Goal: Information Seeking & Learning: Learn about a topic

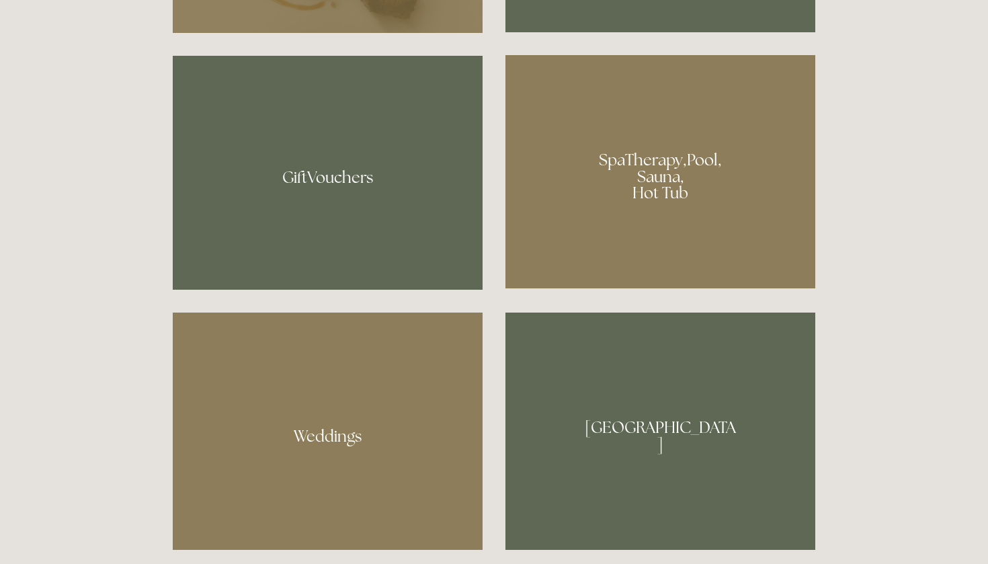
scroll to position [1082, 0]
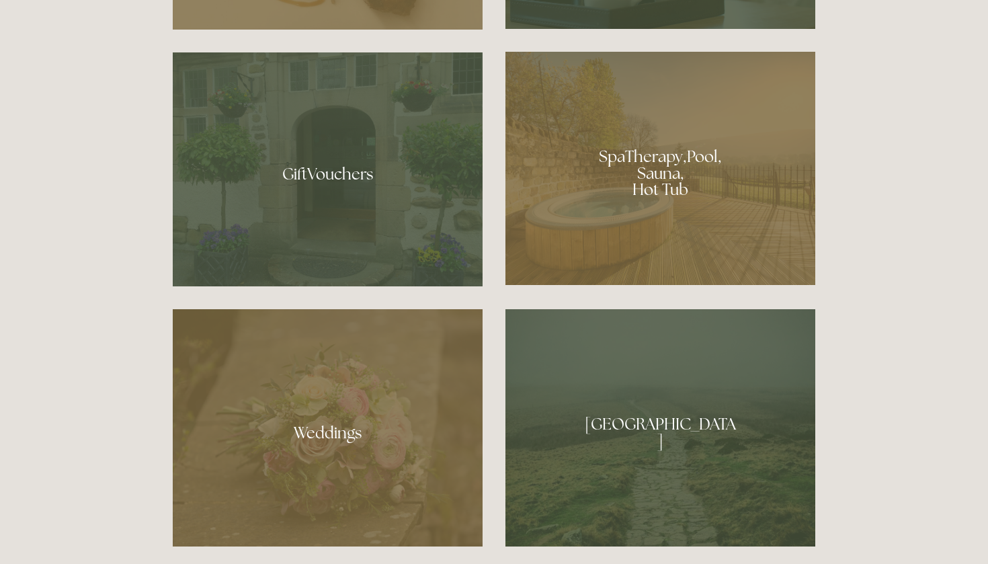
click at [621, 173] on div at bounding box center [660, 168] width 310 height 233
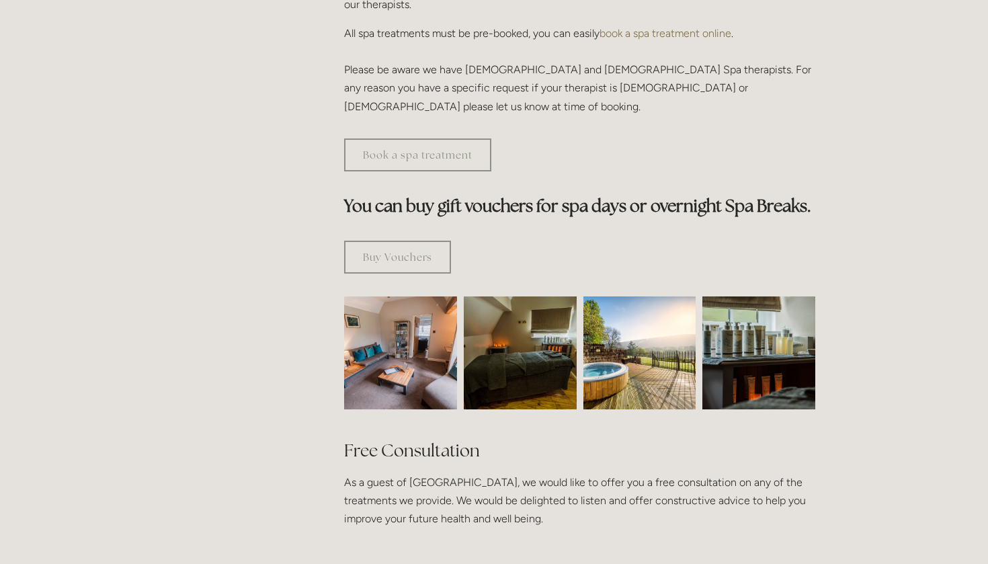
scroll to position [687, 0]
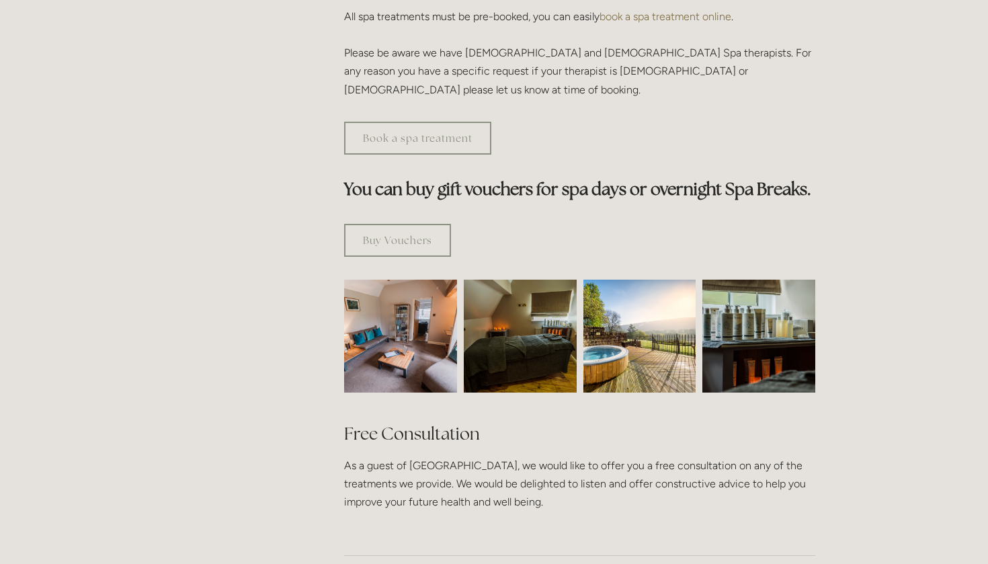
click at [517, 279] on img at bounding box center [519, 335] width 169 height 113
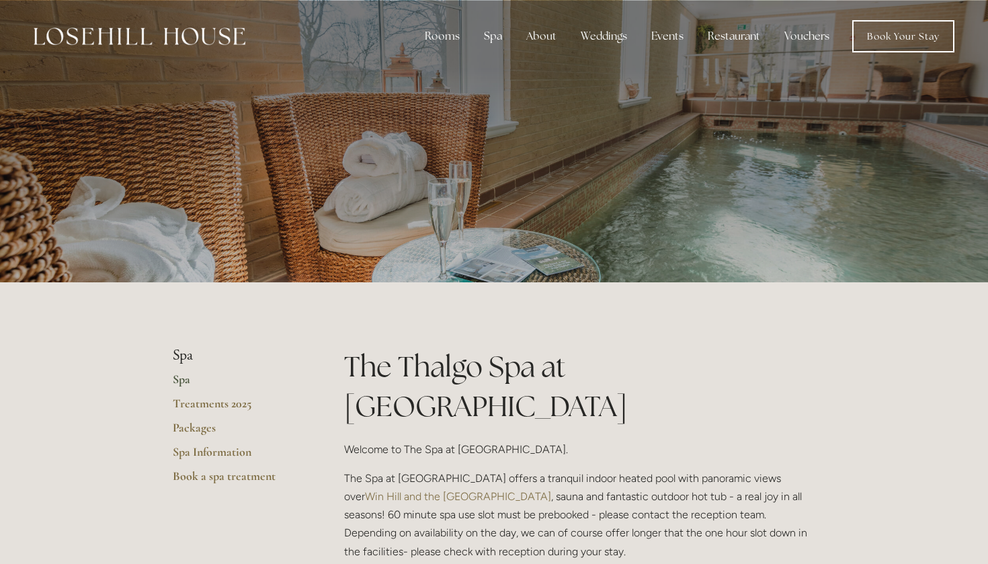
scroll to position [0, 0]
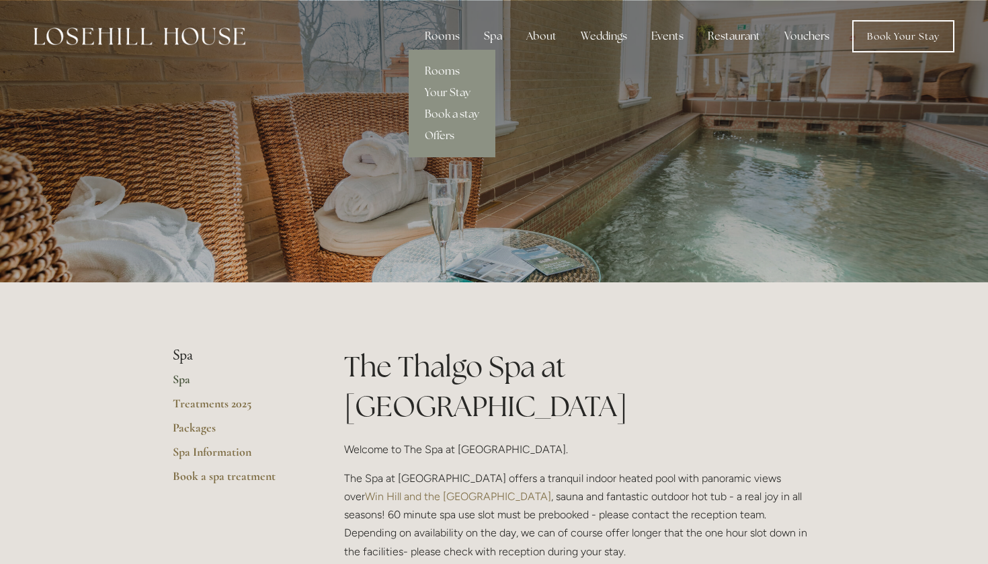
click at [444, 74] on link "Rooms" at bounding box center [451, 70] width 87 height 21
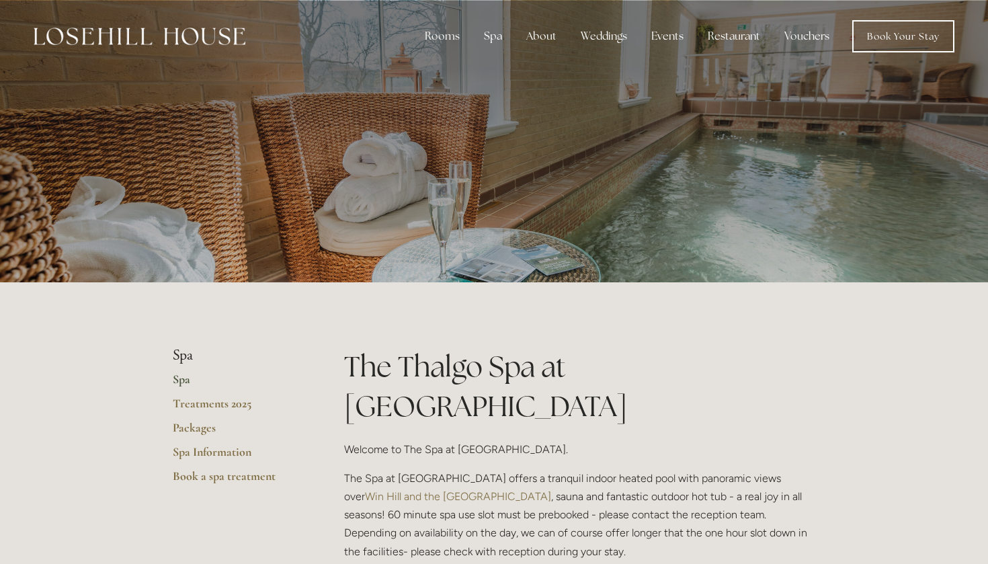
scroll to position [-9, 0]
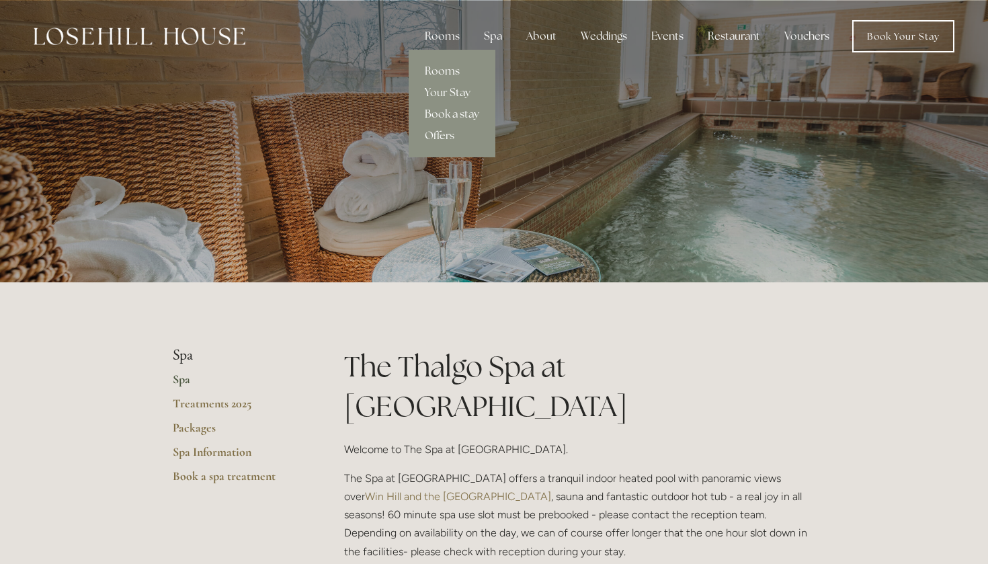
click at [441, 78] on link "Rooms" at bounding box center [451, 70] width 87 height 21
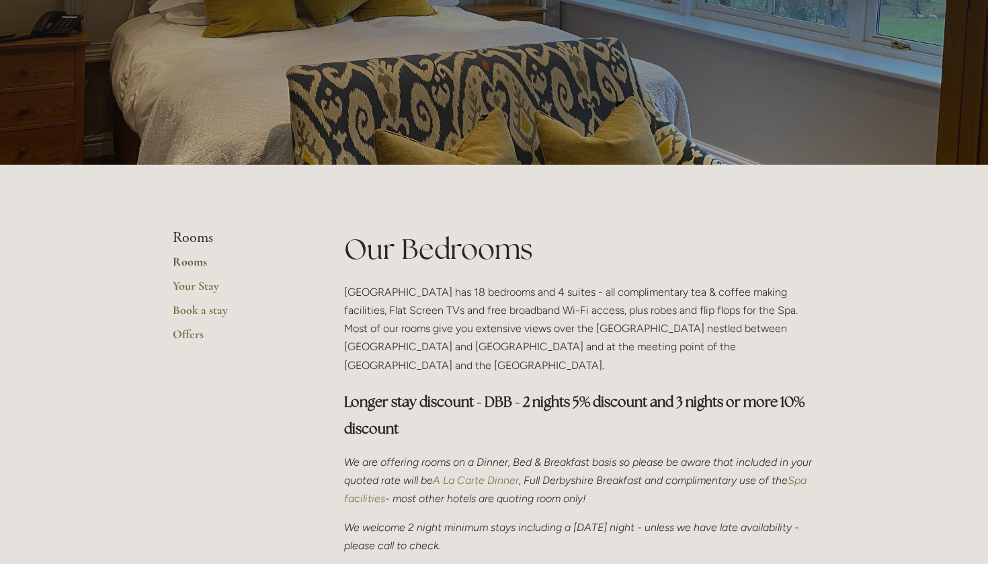
scroll to position [120, 0]
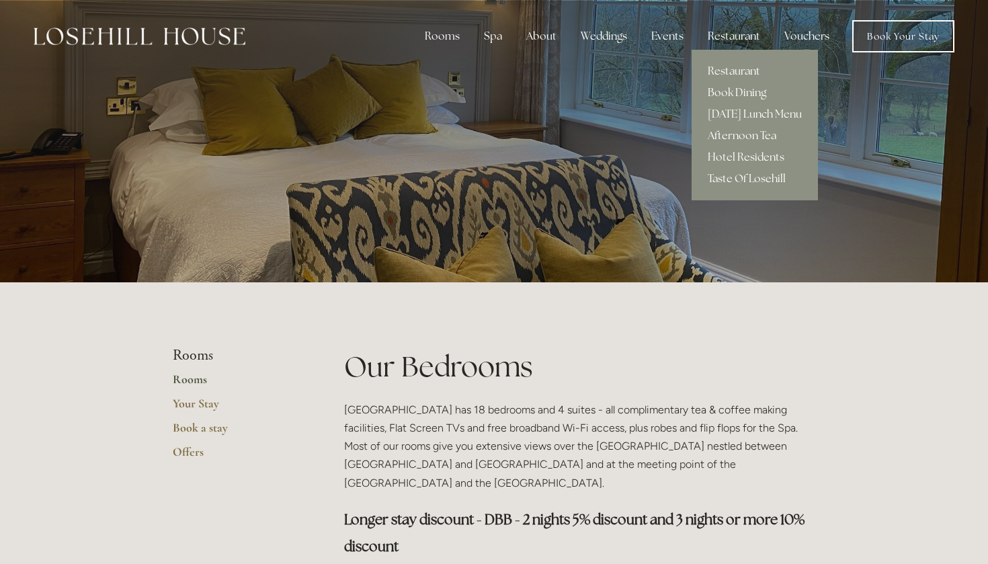
click at [727, 37] on div "Restaurant" at bounding box center [734, 36] width 74 height 27
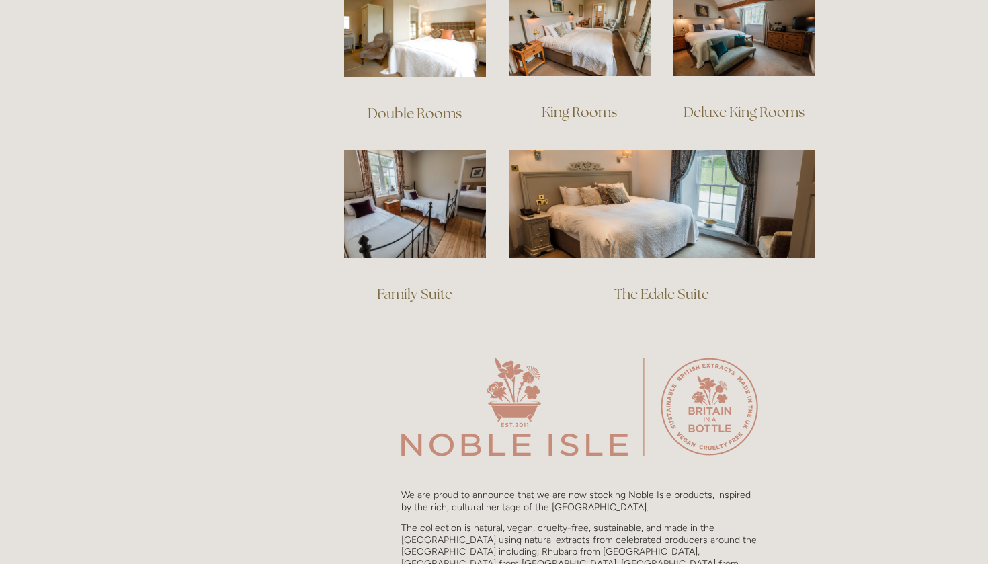
scroll to position [1008, 0]
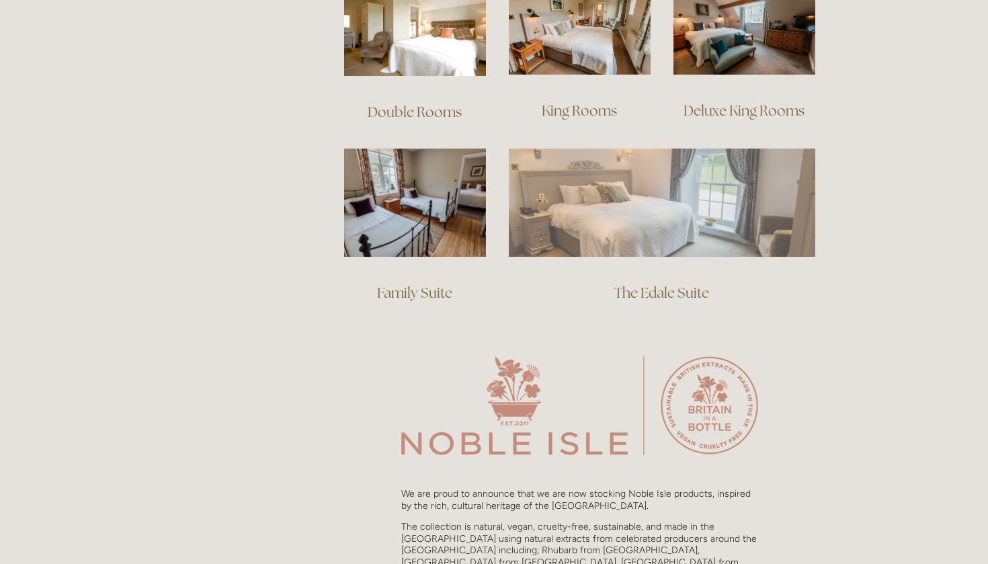
click at [600, 209] on img at bounding box center [662, 201] width 306 height 107
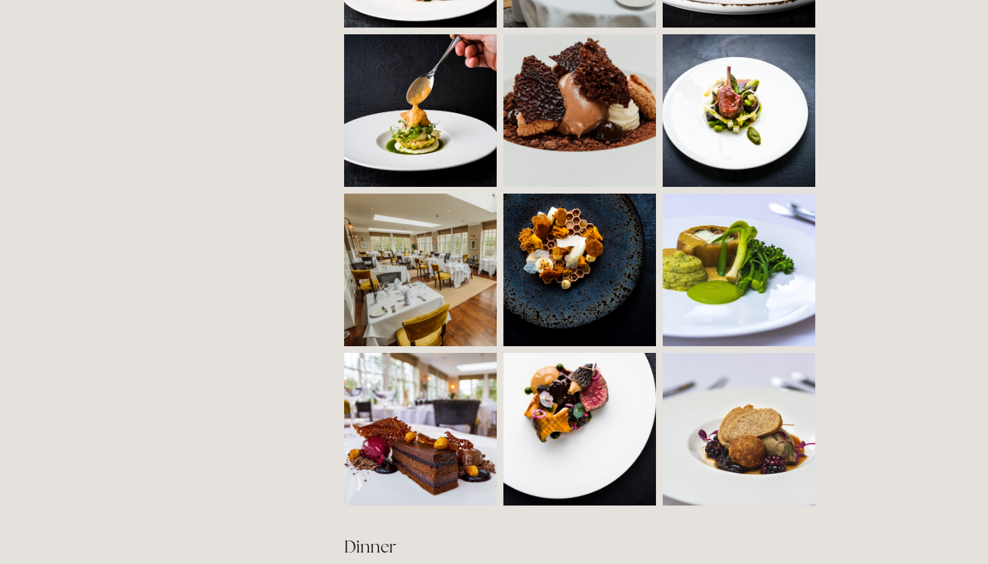
scroll to position [1103, 0]
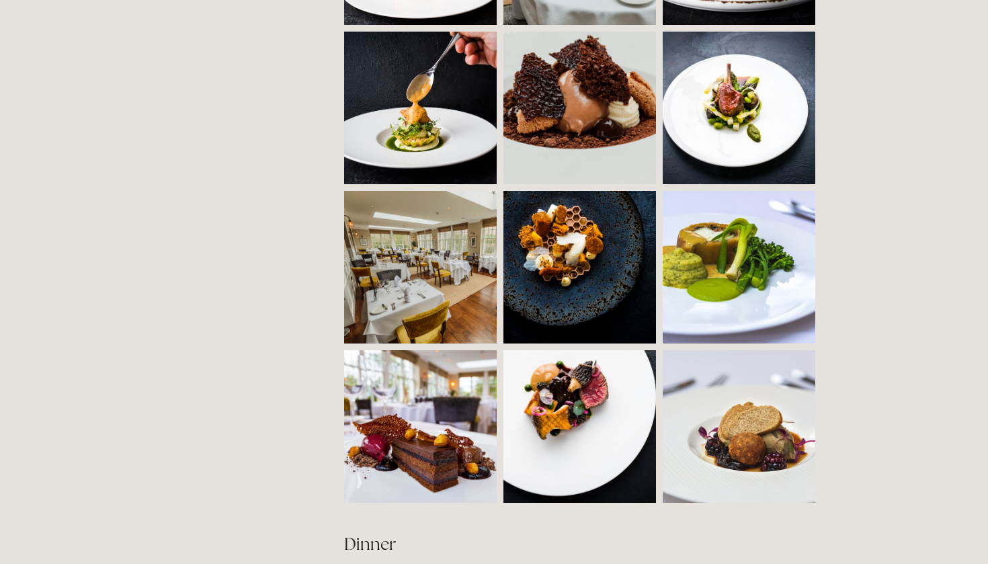
click at [448, 233] on img at bounding box center [458, 267] width 229 height 153
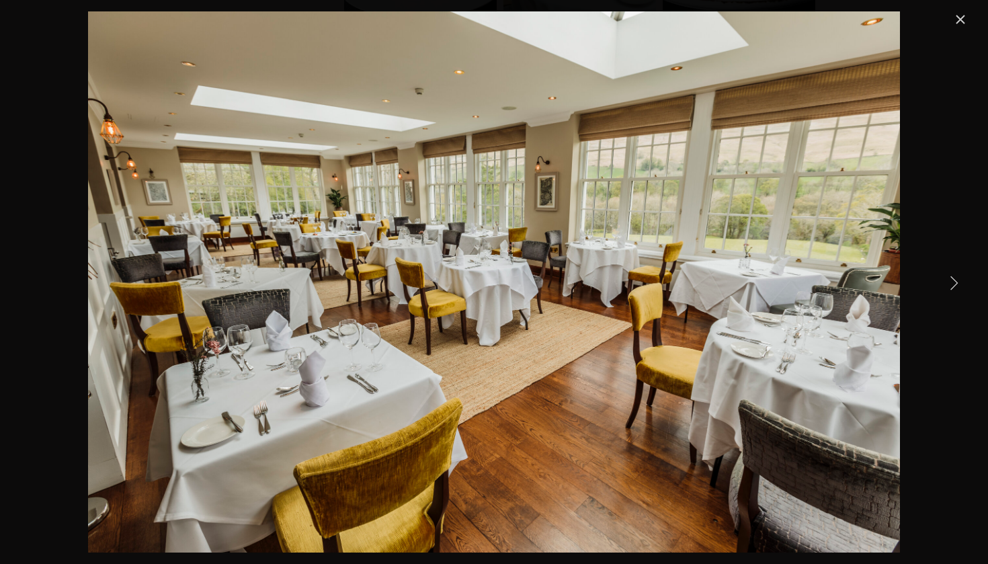
click at [961, 19] on link "Close" at bounding box center [960, 19] width 16 height 16
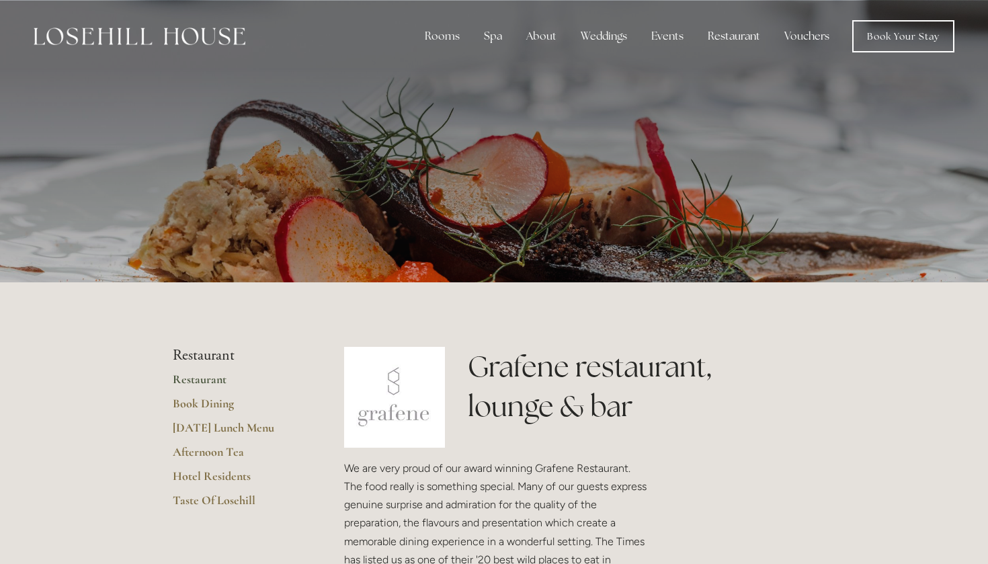
scroll to position [0, 0]
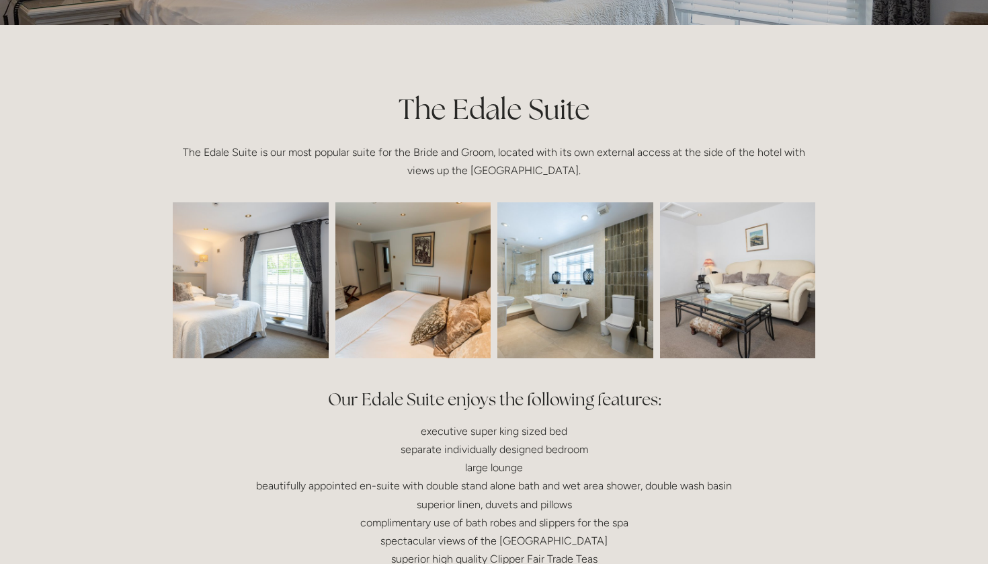
scroll to position [301, 0]
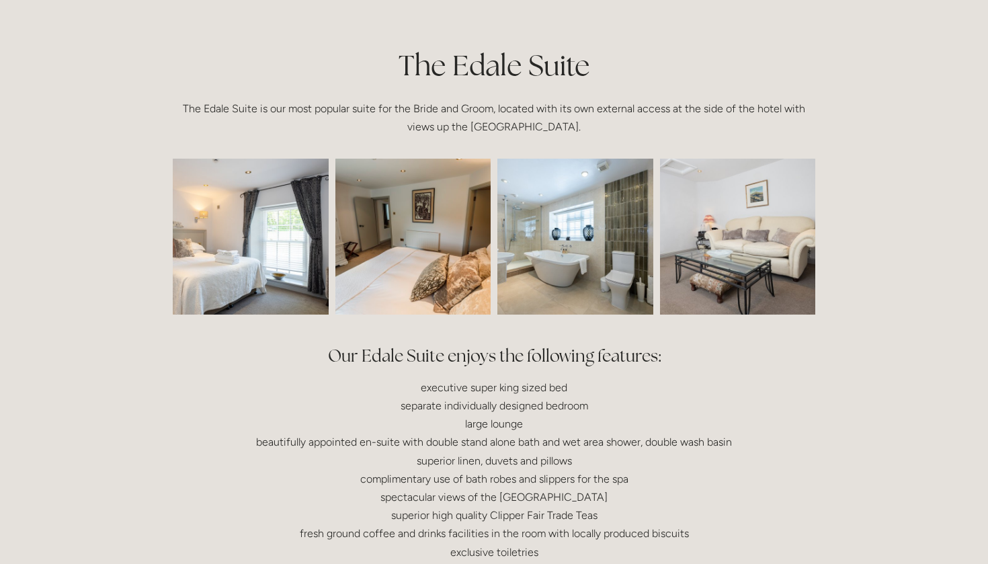
click at [564, 303] on img at bounding box center [575, 237] width 234 height 156
